Goal: Task Accomplishment & Management: Use online tool/utility

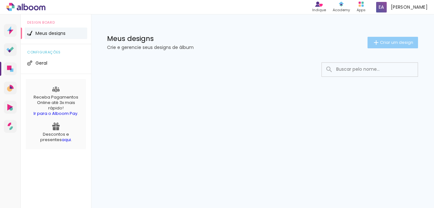
click at [389, 40] on span "Criar um design" at bounding box center [396, 42] width 33 height 4
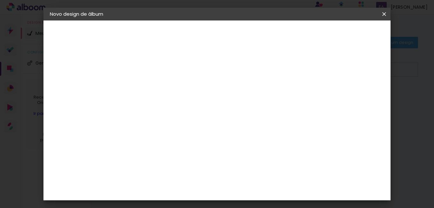
click at [154, 88] on input at bounding box center [154, 86] width 0 height 10
type input "t"
type paper-input "t"
click at [220, 37] on paper-button "Avançar" at bounding box center [203, 33] width 31 height 11
click at [283, 49] on header "Fornecedor Escolha um fornecedor ou avance com o tamanho livre. Voltar Avançar" at bounding box center [204, 39] width 157 height 38
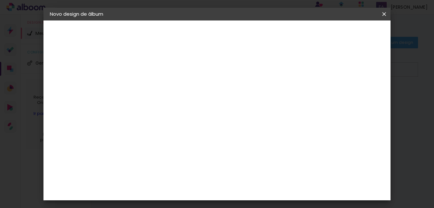
drag, startPoint x: 388, startPoint y: 49, endPoint x: 377, endPoint y: 104, distance: 56.6
click at [283, 75] on div "Fornecedor Escolha um fornecedor ou avance com o tamanho livre. Voltar Avançar" at bounding box center [204, 47] width 157 height 54
drag, startPoint x: 388, startPoint y: 42, endPoint x: 388, endPoint y: 97, distance: 54.9
click at [283, 75] on div "Fornecedor Escolha um fornecedor ou avance com o tamanho livre. Voltar Avançar" at bounding box center [204, 47] width 157 height 54
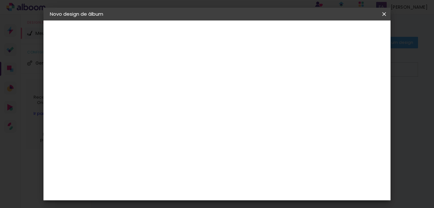
click at [193, 60] on paper-item "AlfaFotoBook" at bounding box center [170, 57] width 69 height 14
click at [0, 0] on slot "Avançar" at bounding box center [0, 0] width 0 height 0
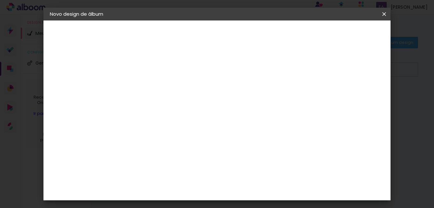
click at [0, 0] on slot "Avançar" at bounding box center [0, 0] width 0 height 0
click at [259, 37] on paper-button "Iniciar design" at bounding box center [244, 35] width 27 height 15
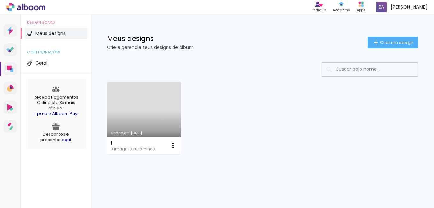
click at [122, 107] on link "Criado em 05/09/25" at bounding box center [143, 118] width 73 height 72
